Goal: Navigation & Orientation: Find specific page/section

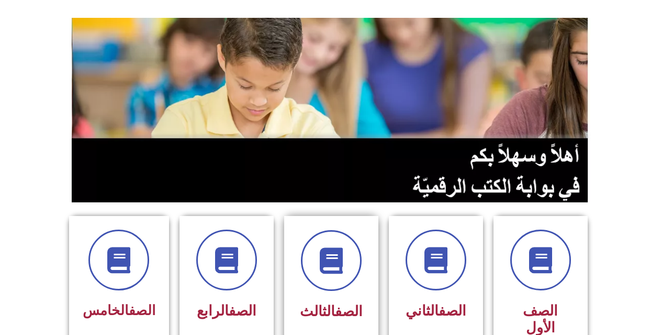
scroll to position [157, 0]
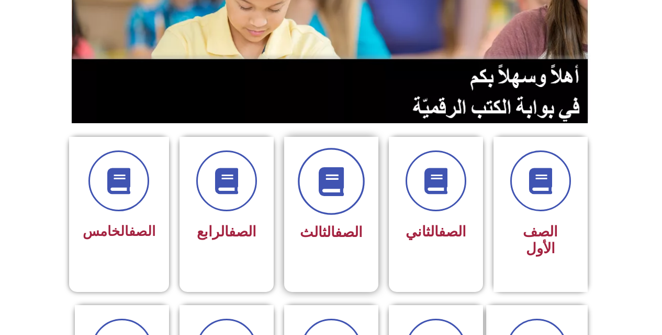
click at [336, 202] on span at bounding box center [331, 181] width 67 height 67
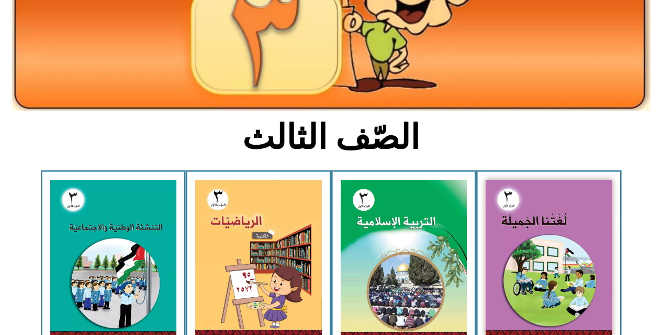
scroll to position [209, 0]
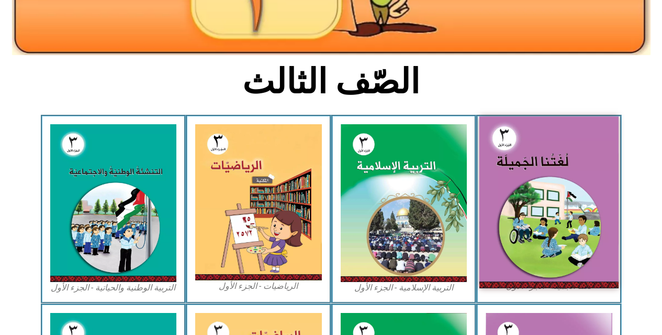
click at [505, 182] on img at bounding box center [549, 201] width 139 height 171
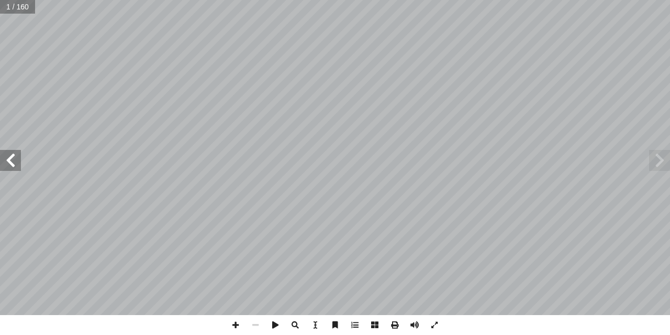
click at [18, 161] on span at bounding box center [10, 160] width 21 height 21
click at [4, 158] on span at bounding box center [10, 160] width 21 height 21
click at [12, 158] on span at bounding box center [10, 160] width 21 height 21
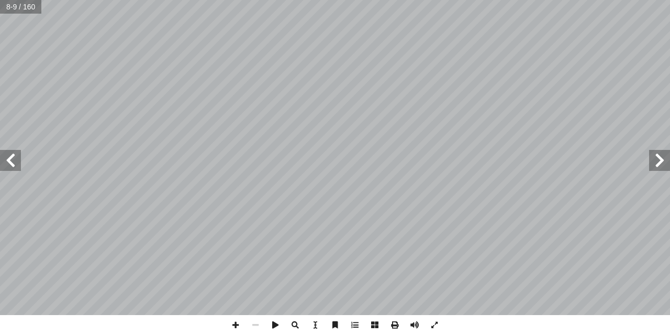
click at [12, 158] on span at bounding box center [10, 160] width 21 height 21
click at [662, 161] on span at bounding box center [659, 160] width 21 height 21
click at [226, 324] on span at bounding box center [236, 325] width 20 height 20
